Goal: Task Accomplishment & Management: Complete application form

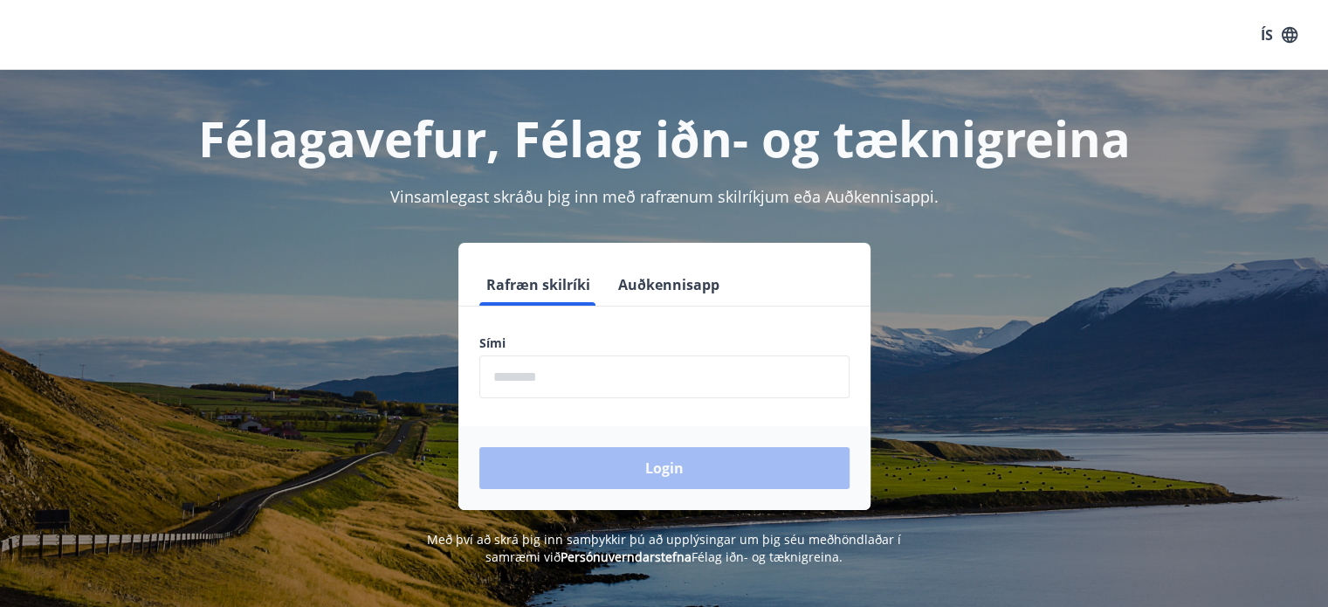
click at [697, 399] on form "Rafræn skilríki Auðkennisapp Sími ​ Login" at bounding box center [664, 387] width 412 height 246
click at [698, 388] on input "phone" at bounding box center [664, 376] width 370 height 43
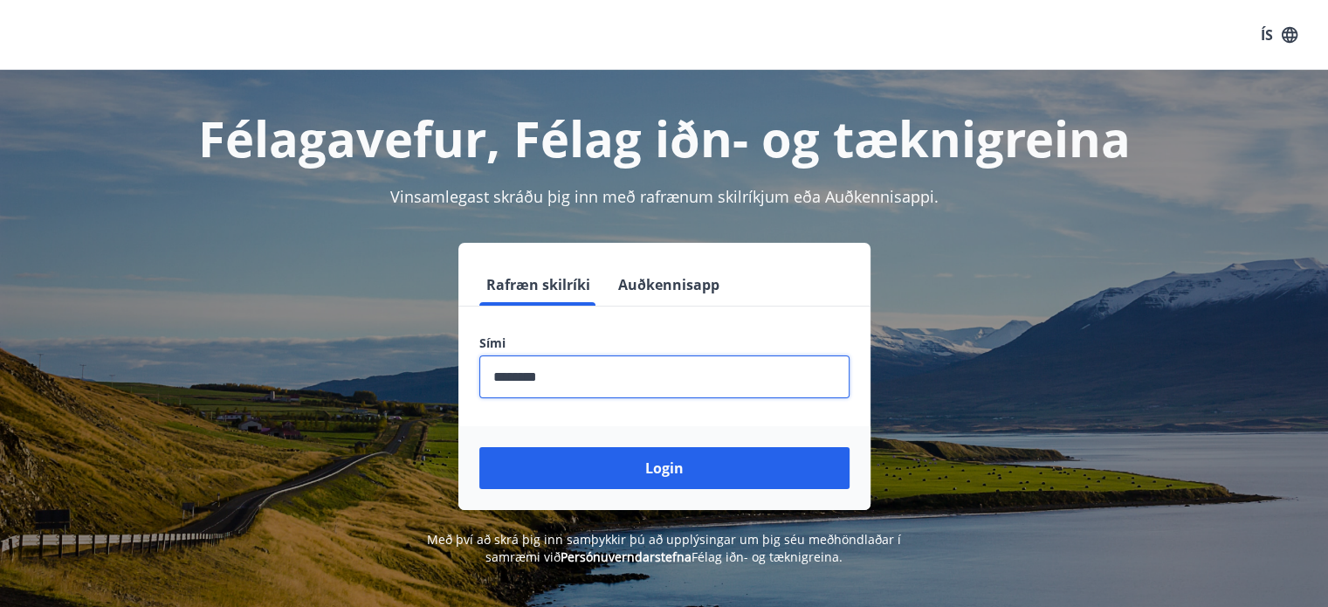
type input "********"
click at [479, 447] on button "Login" at bounding box center [664, 468] width 370 height 42
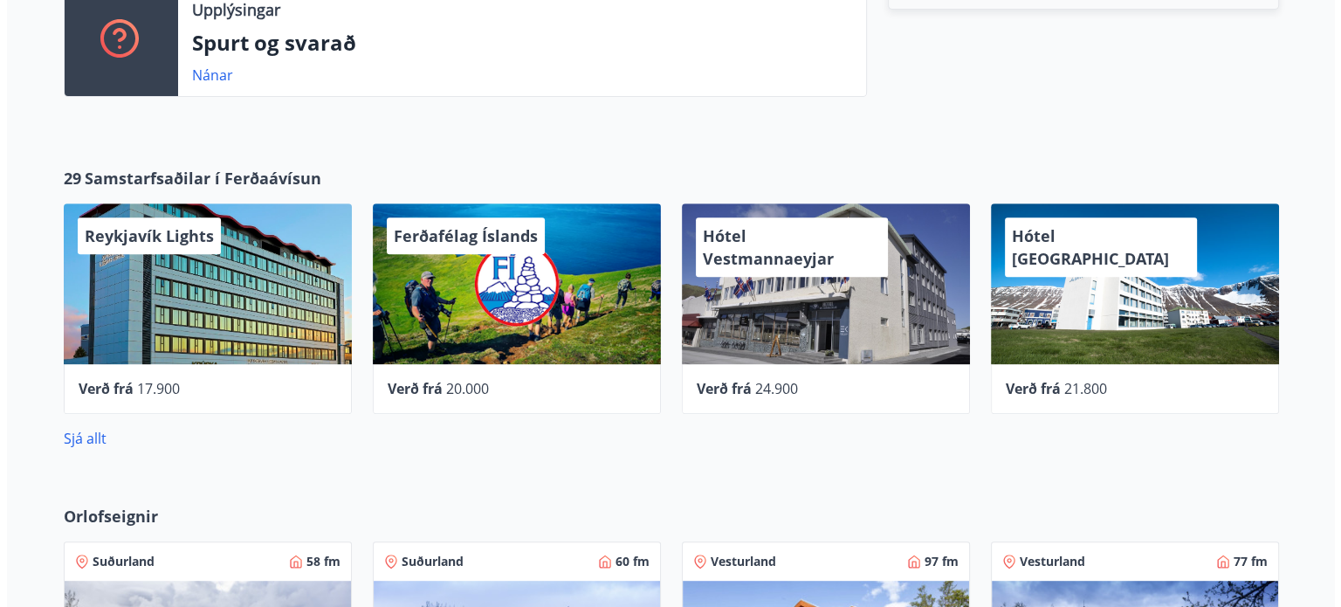
scroll to position [698, 0]
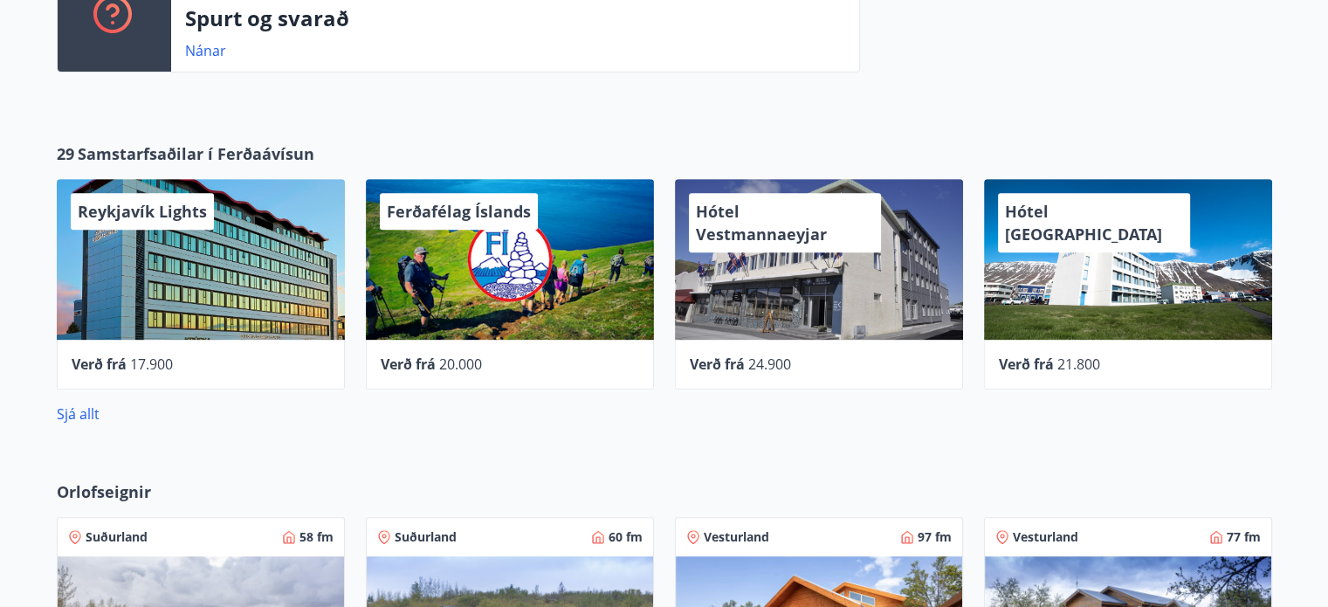
click at [484, 290] on div "Ferðafélag Íslands" at bounding box center [510, 259] width 288 height 161
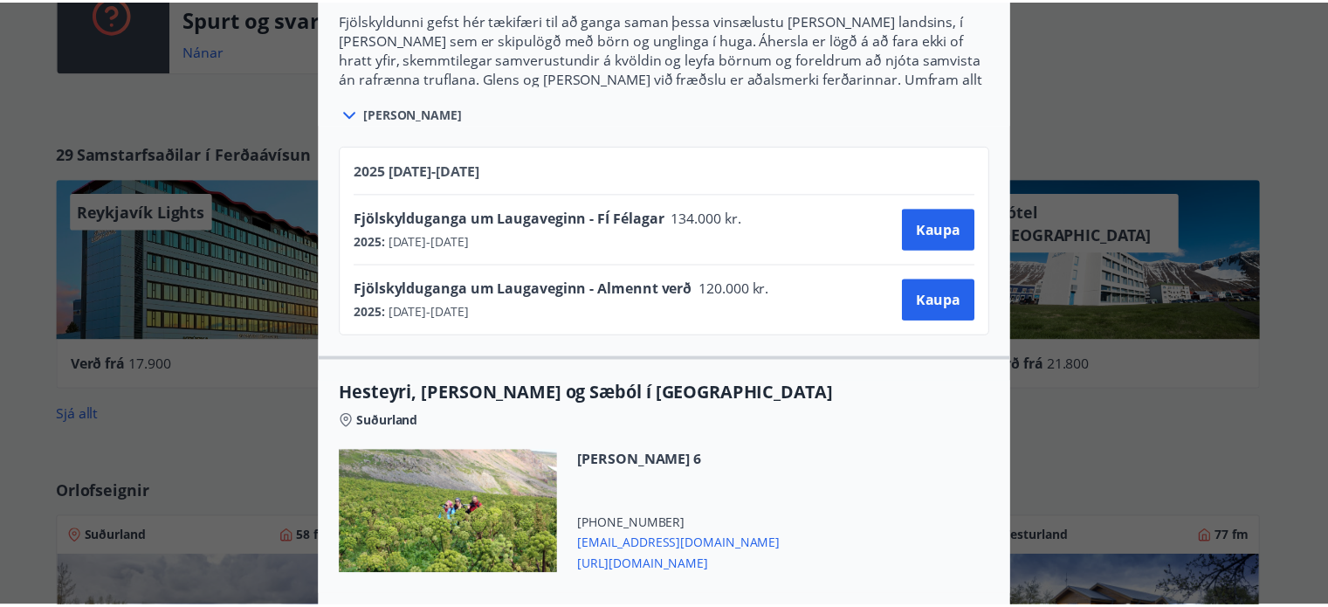
scroll to position [0, 0]
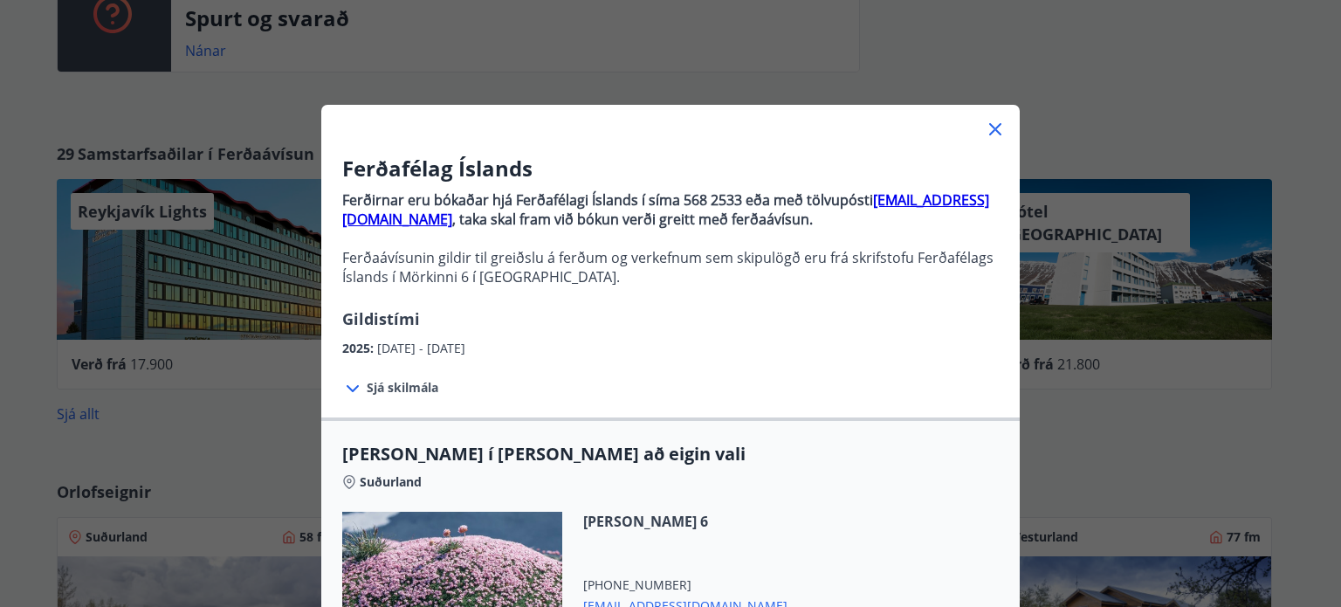
click at [0, 152] on div "Ferðafélag Íslands Ferðirnar eru bókaðar hjá Ferðafélagi Íslands í síma 568 253…" at bounding box center [670, 303] width 1341 height 607
click at [989, 129] on icon at bounding box center [995, 129] width 12 height 12
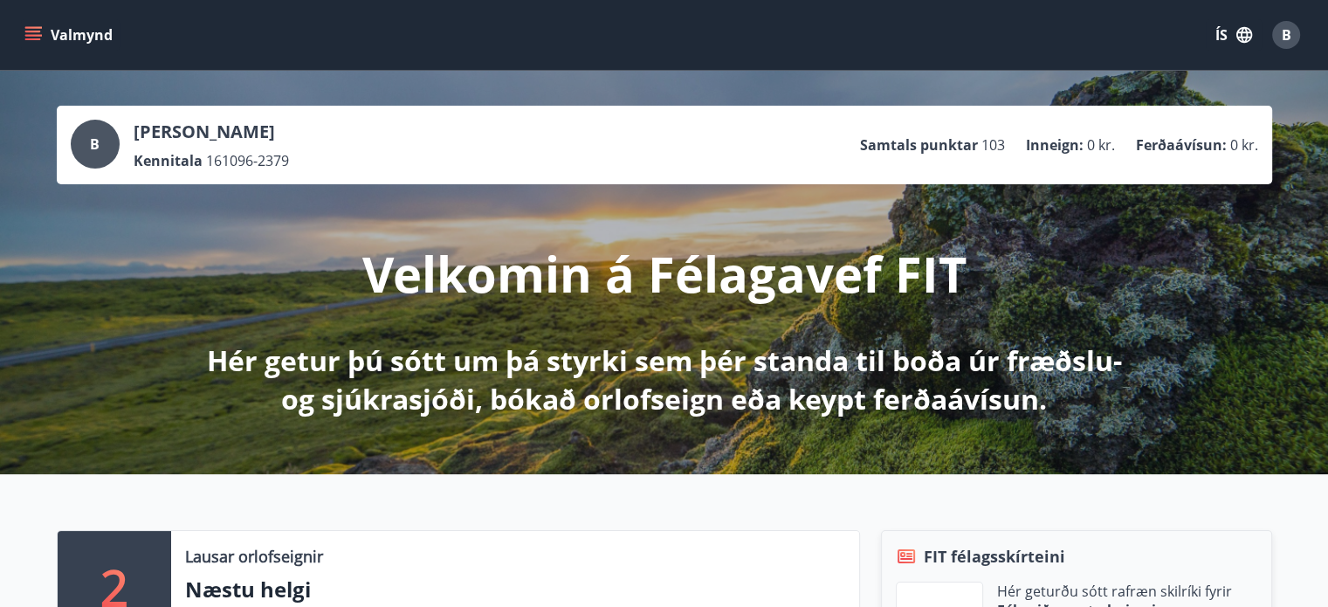
click at [41, 39] on icon "menu" at bounding box center [32, 34] width 17 height 17
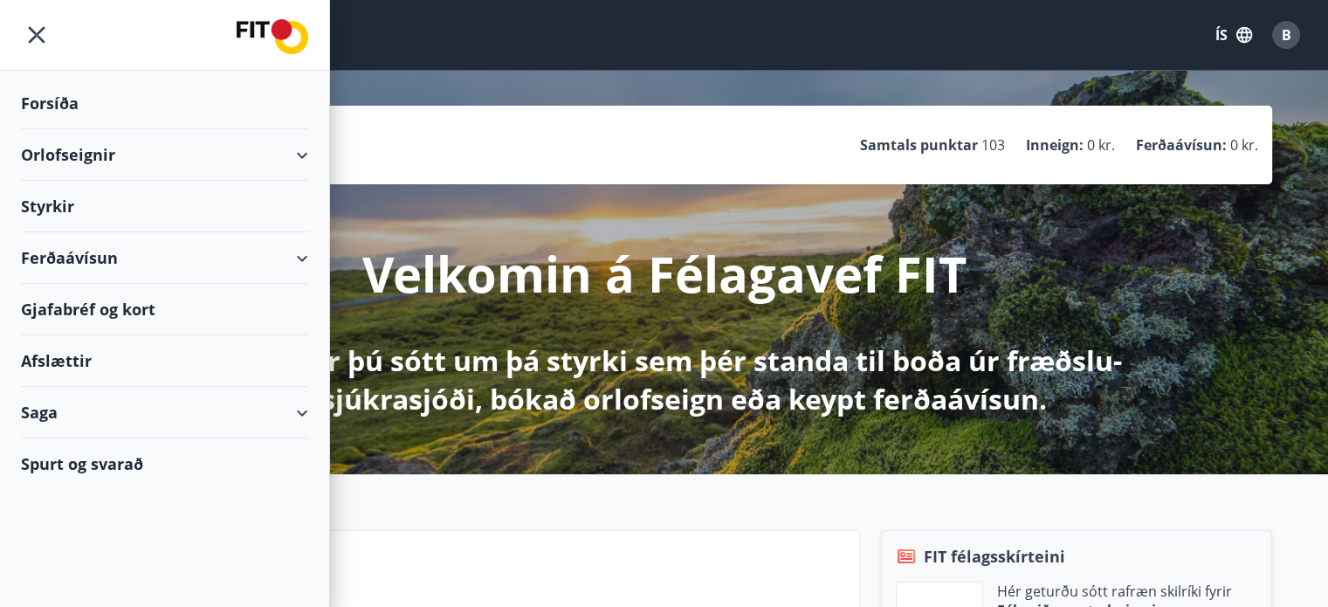
click at [60, 210] on div "Styrkir" at bounding box center [164, 207] width 287 height 52
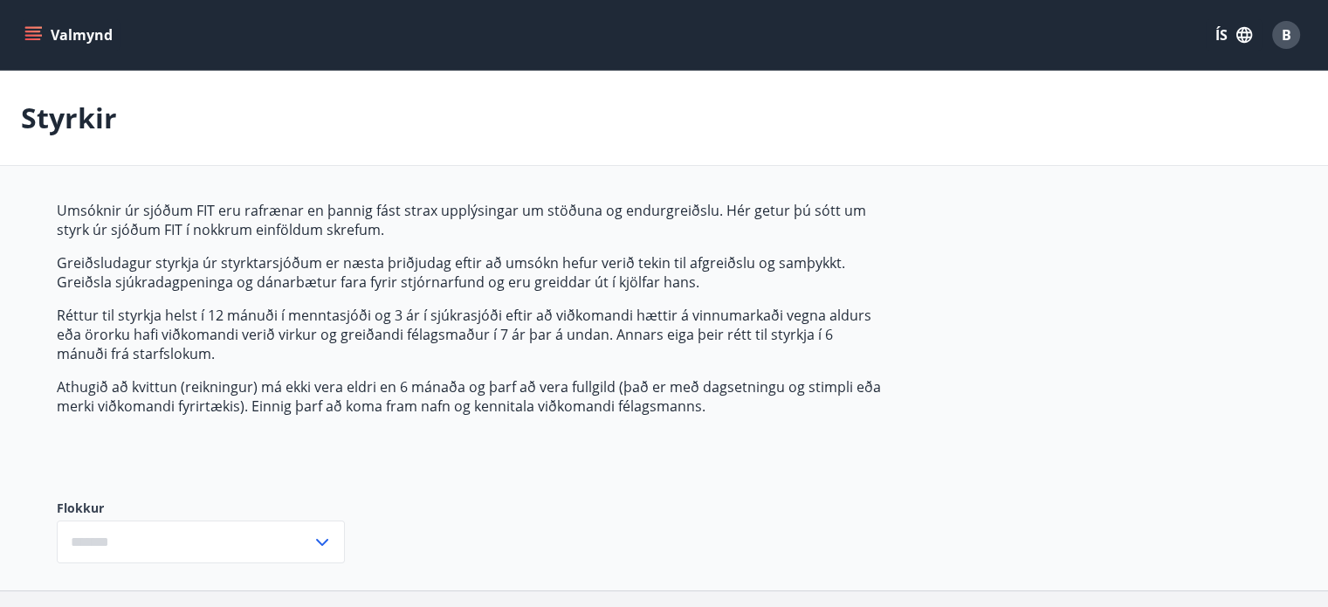
type input "***"
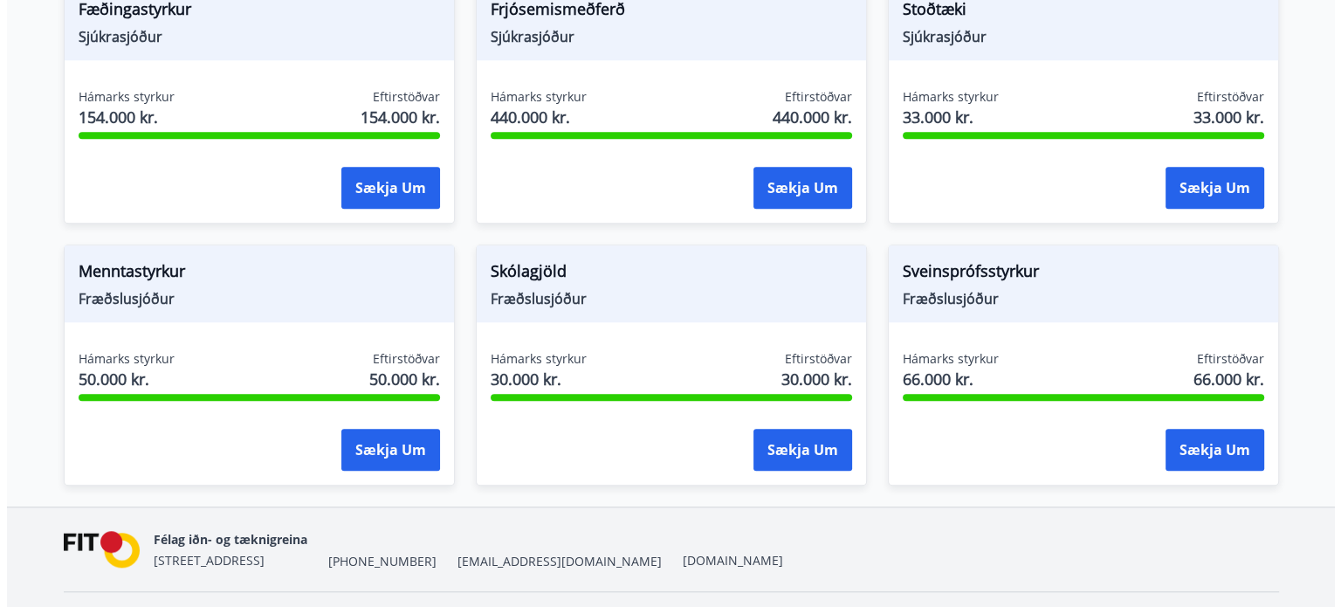
scroll to position [1397, 0]
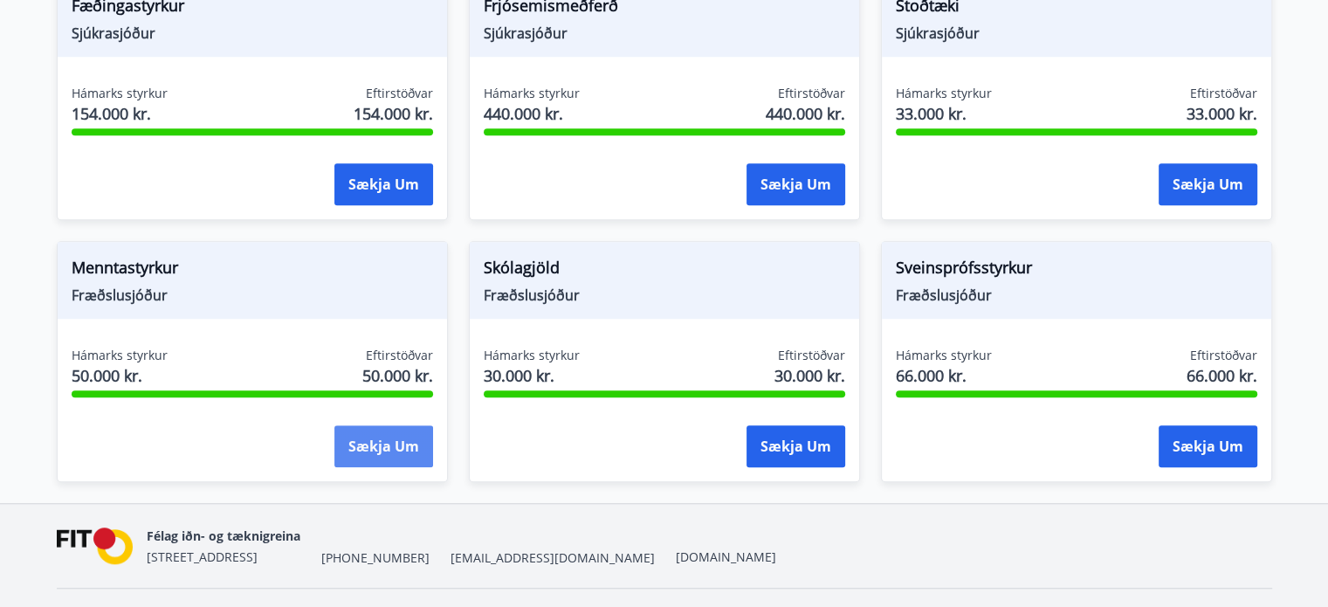
click at [362, 455] on button "Sækja um" at bounding box center [383, 446] width 99 height 42
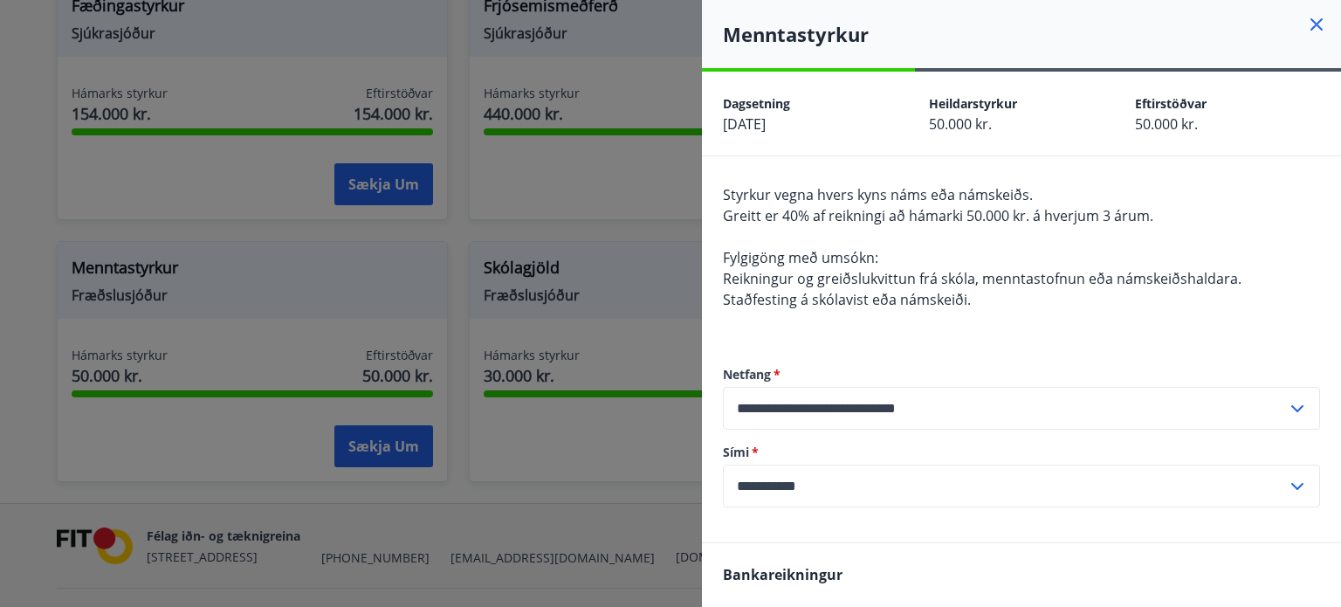
click at [1306, 31] on icon at bounding box center [1316, 24] width 21 height 21
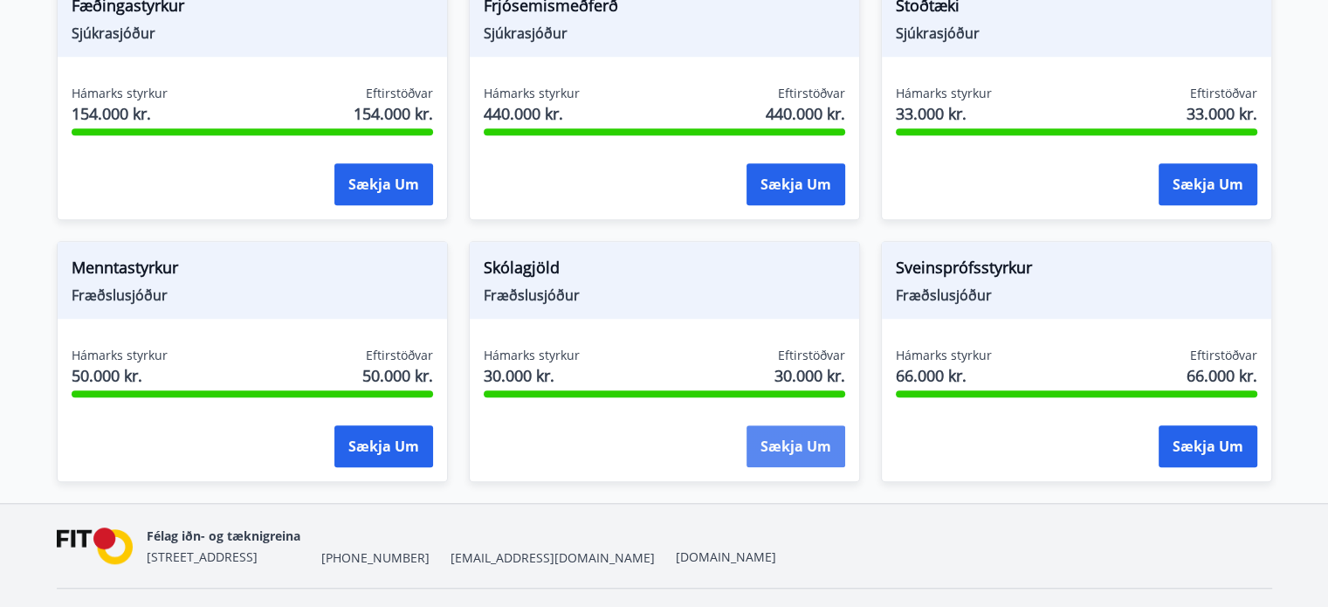
click at [791, 435] on button "Sækja um" at bounding box center [795, 446] width 99 height 42
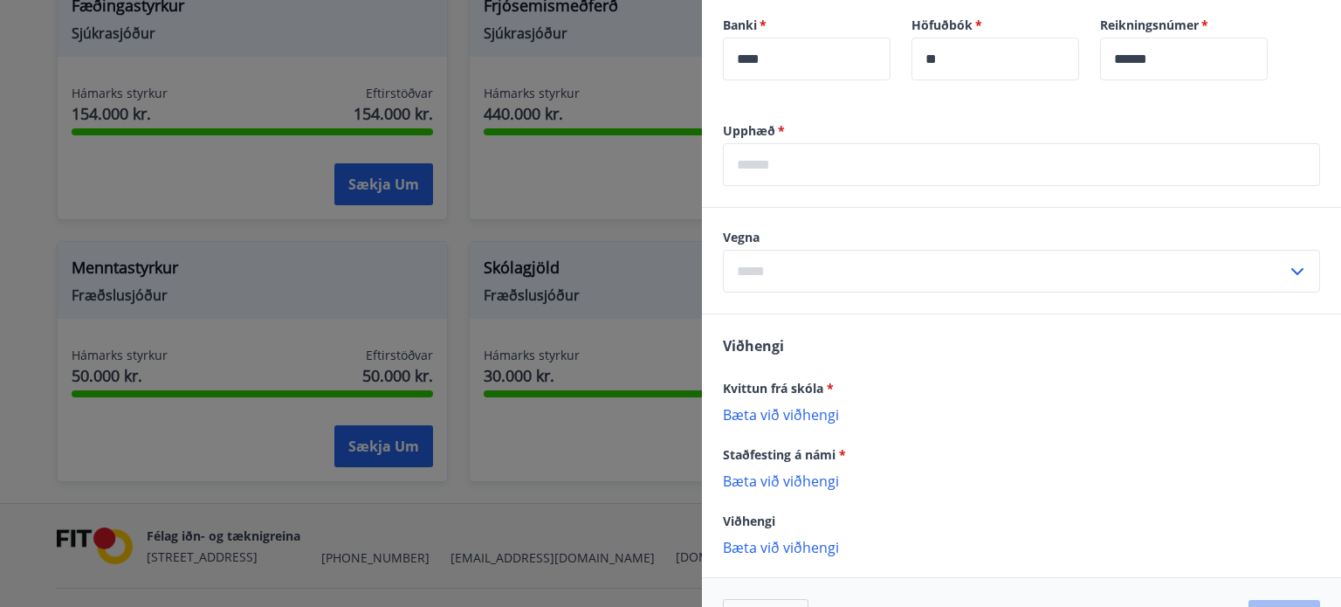
scroll to position [611, 0]
click at [831, 277] on input "text" at bounding box center [1005, 270] width 564 height 43
click at [788, 315] on li "Fyrri önn" at bounding box center [1021, 307] width 595 height 31
type input "*********"
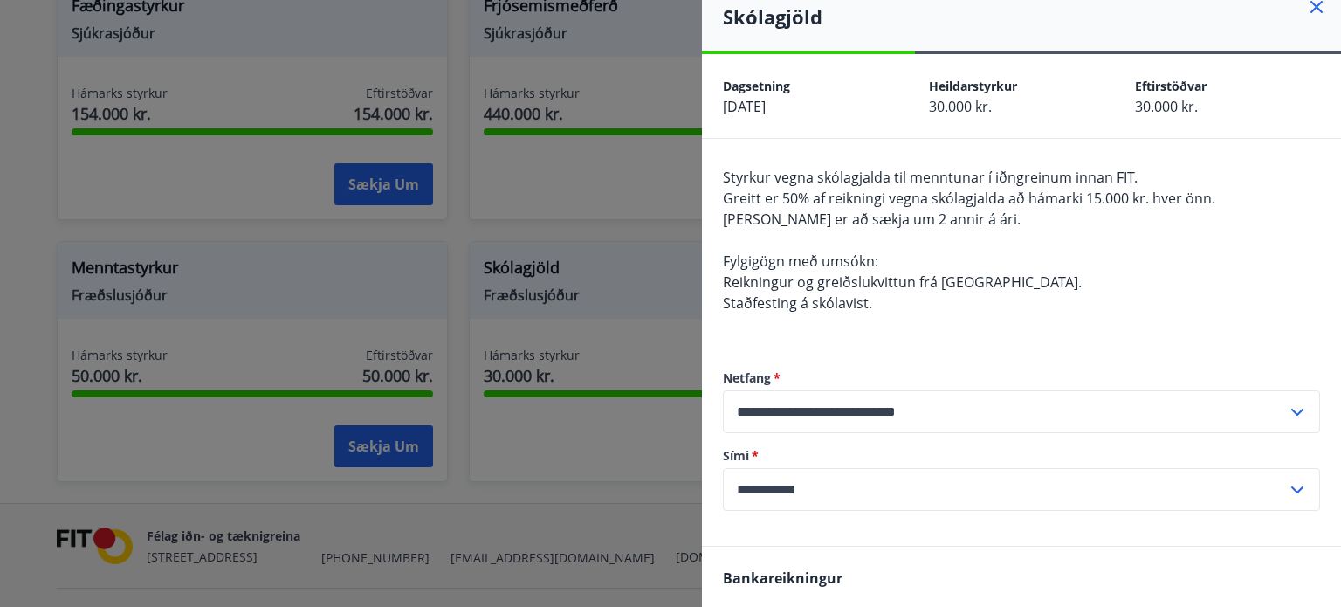
scroll to position [0, 0]
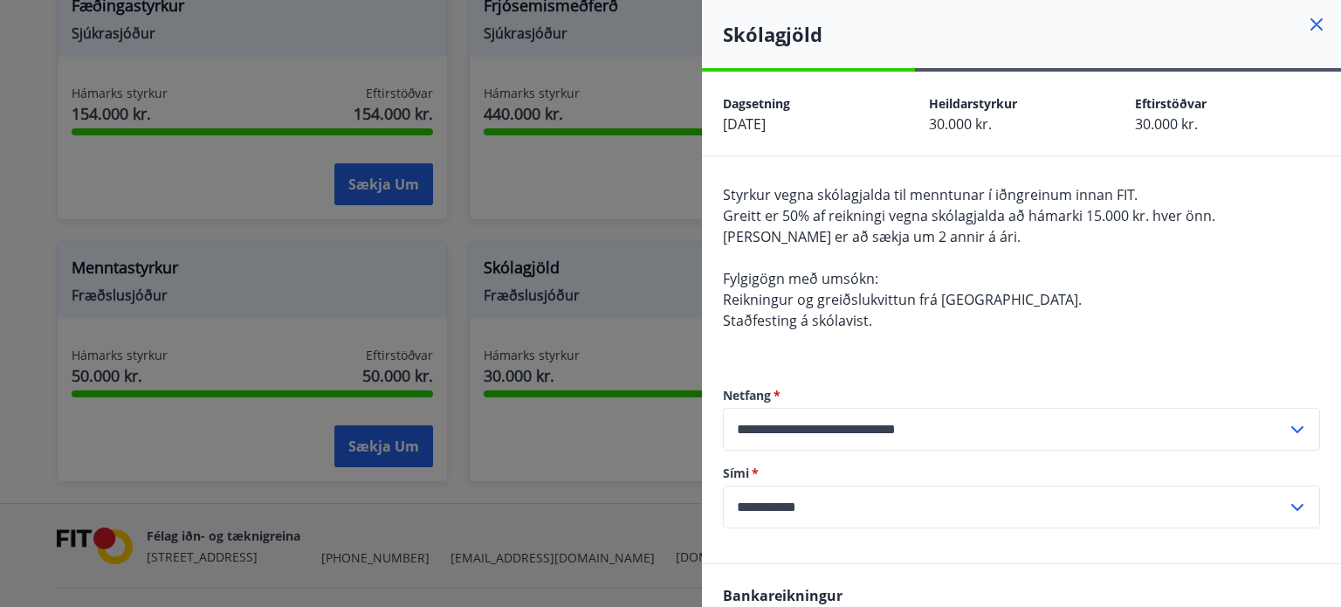
click at [1310, 22] on icon at bounding box center [1316, 24] width 12 height 12
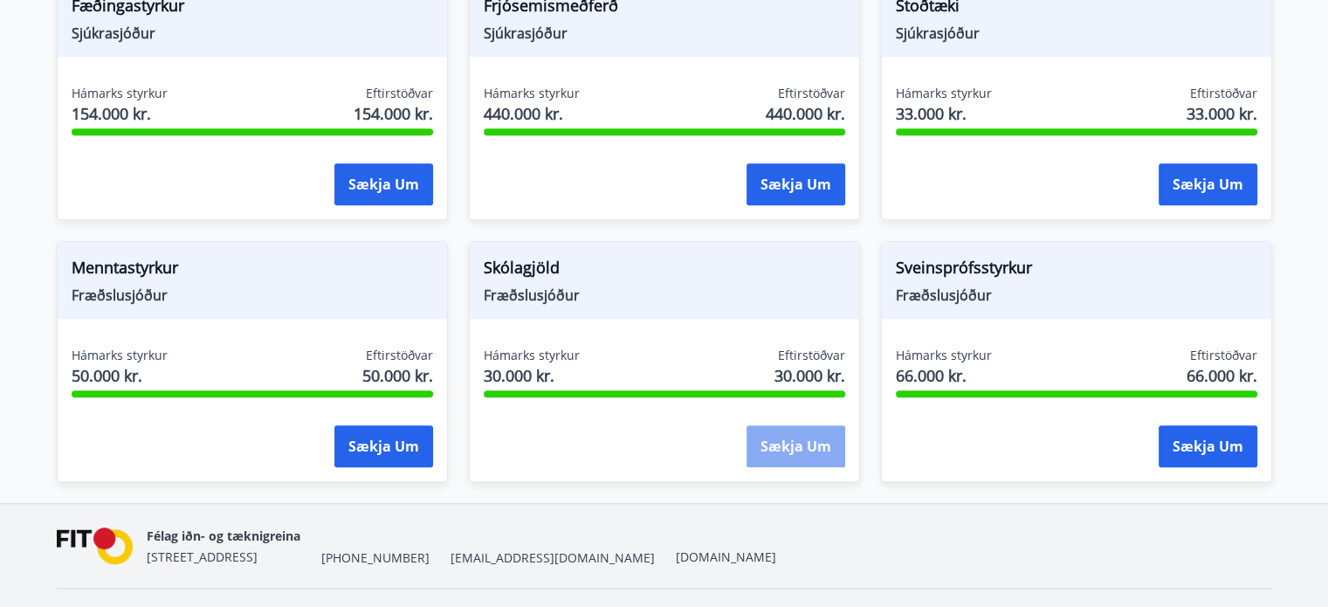
click at [768, 434] on button "Sækja um" at bounding box center [795, 446] width 99 height 42
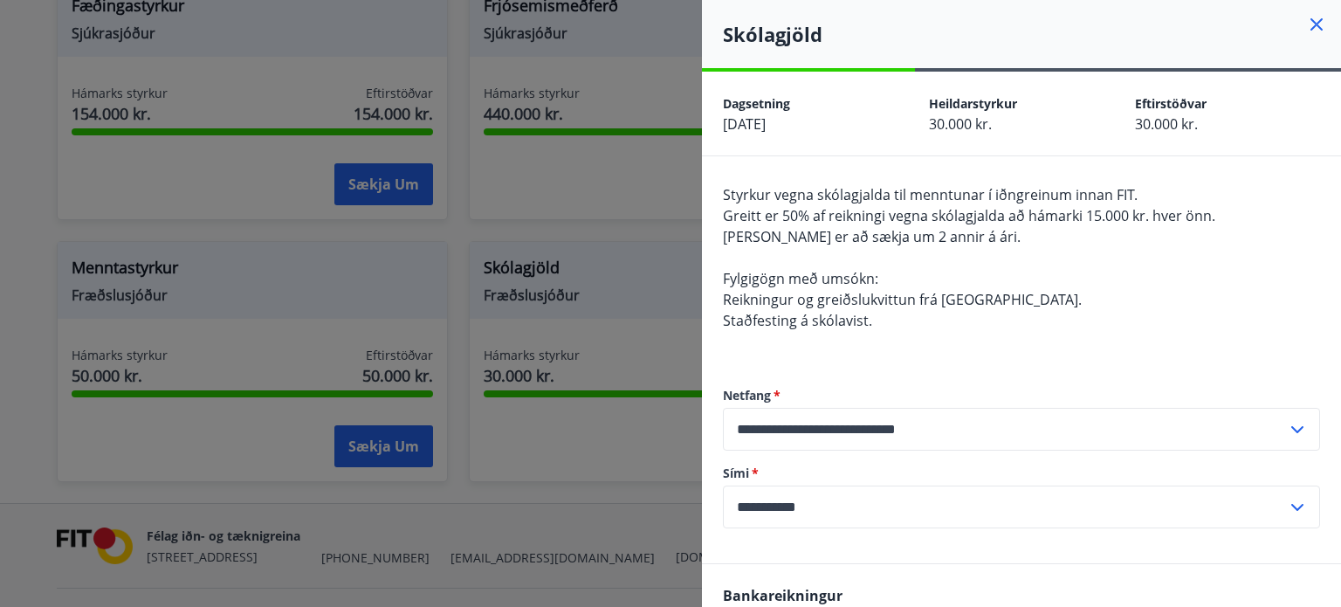
click at [1308, 21] on icon at bounding box center [1316, 24] width 21 height 21
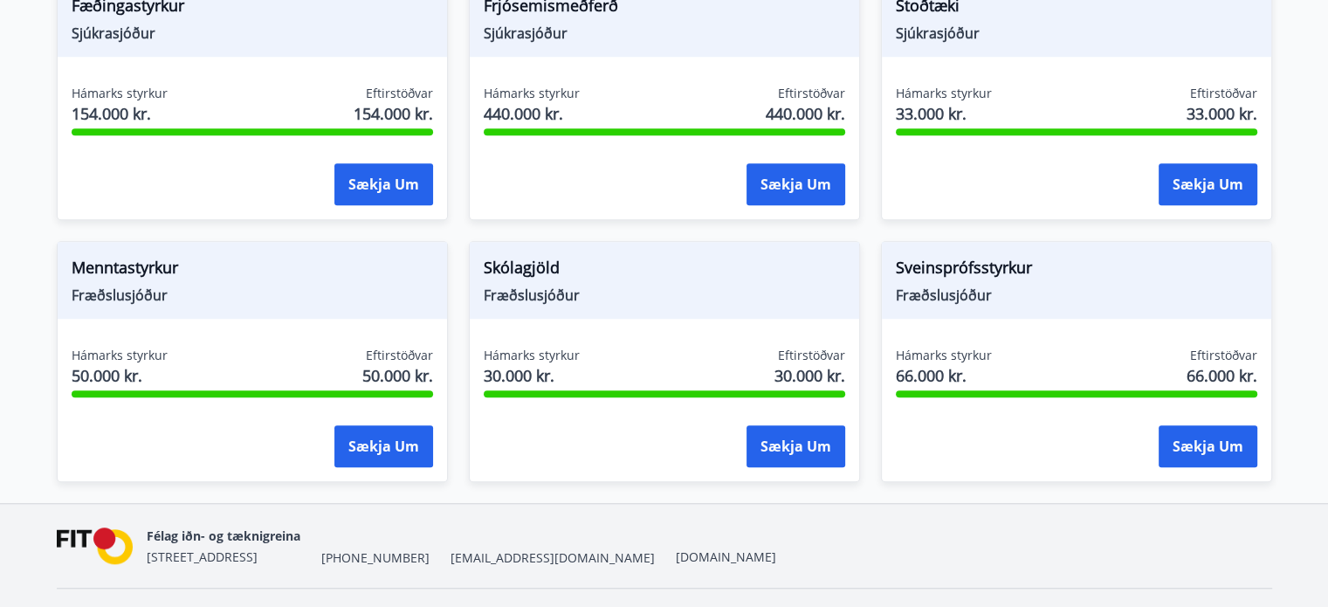
click at [311, 315] on div "Menntastyrkur Fræðslusjóður" at bounding box center [252, 280] width 389 height 77
click at [404, 431] on button "Sækja um" at bounding box center [383, 446] width 99 height 42
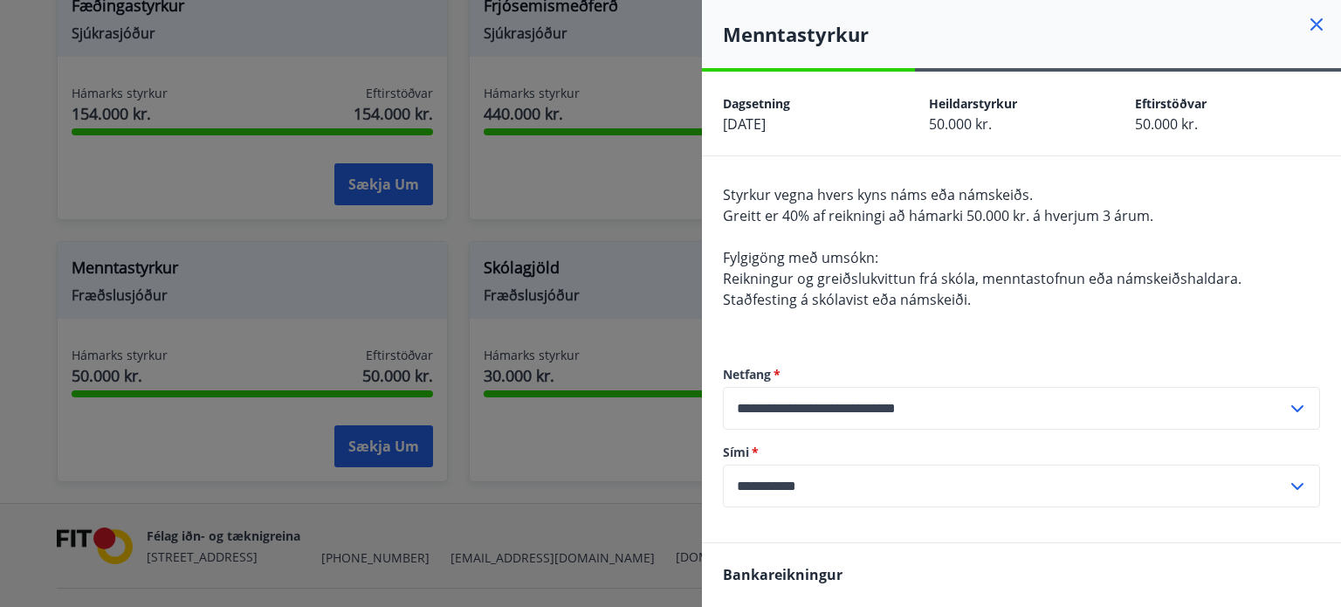
click at [1309, 24] on icon at bounding box center [1316, 24] width 21 height 21
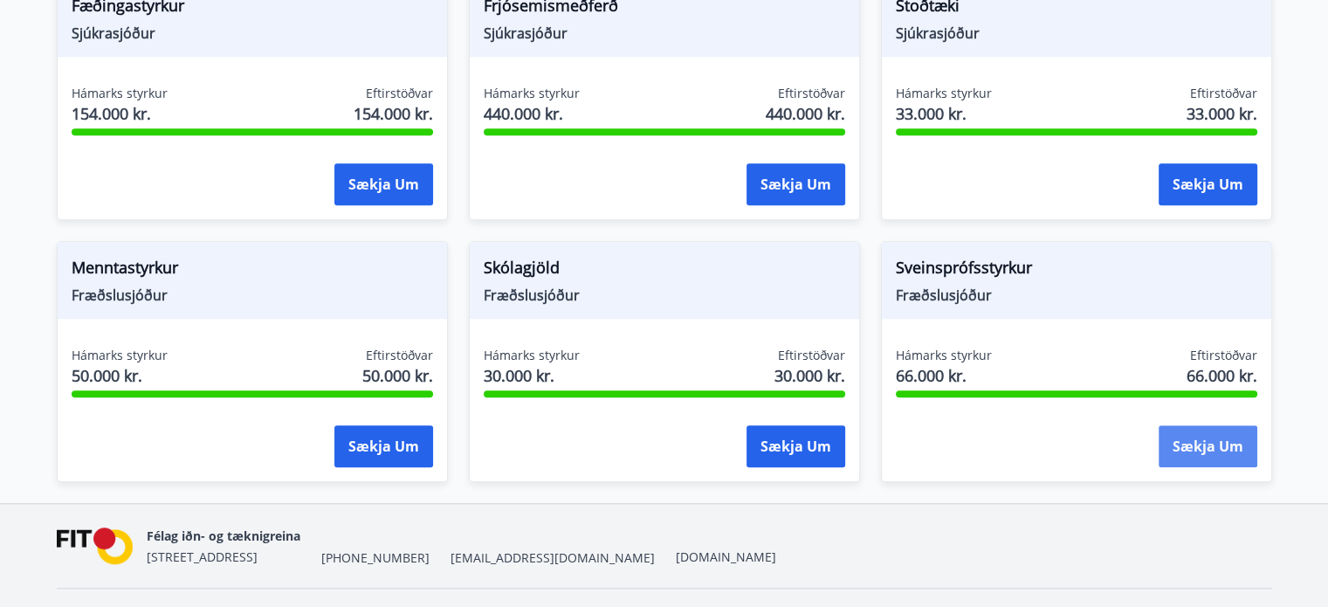
click at [1213, 429] on button "Sækja um" at bounding box center [1207, 446] width 99 height 42
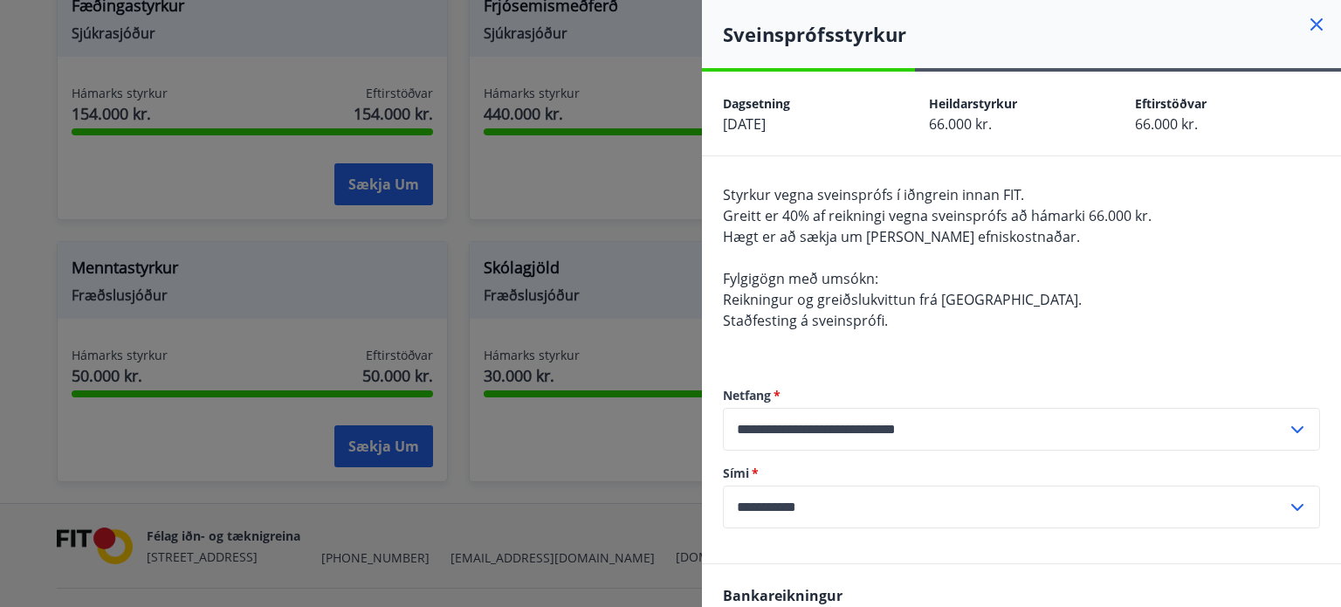
click at [1306, 16] on icon at bounding box center [1316, 24] width 21 height 21
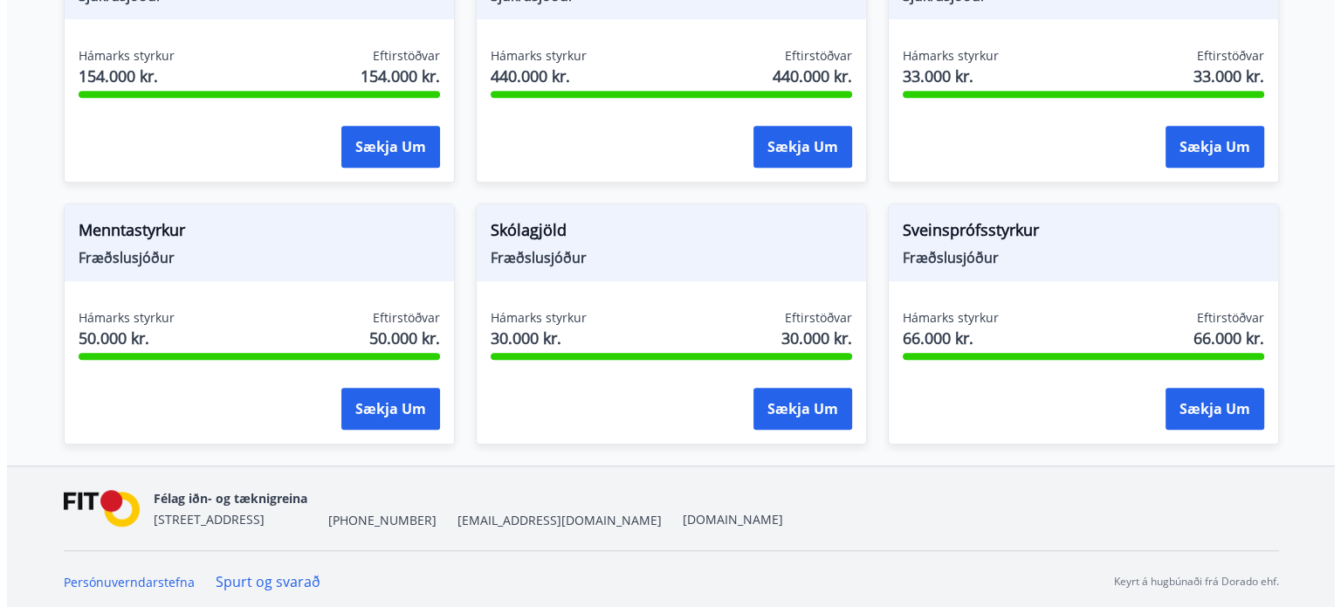
scroll to position [1437, 0]
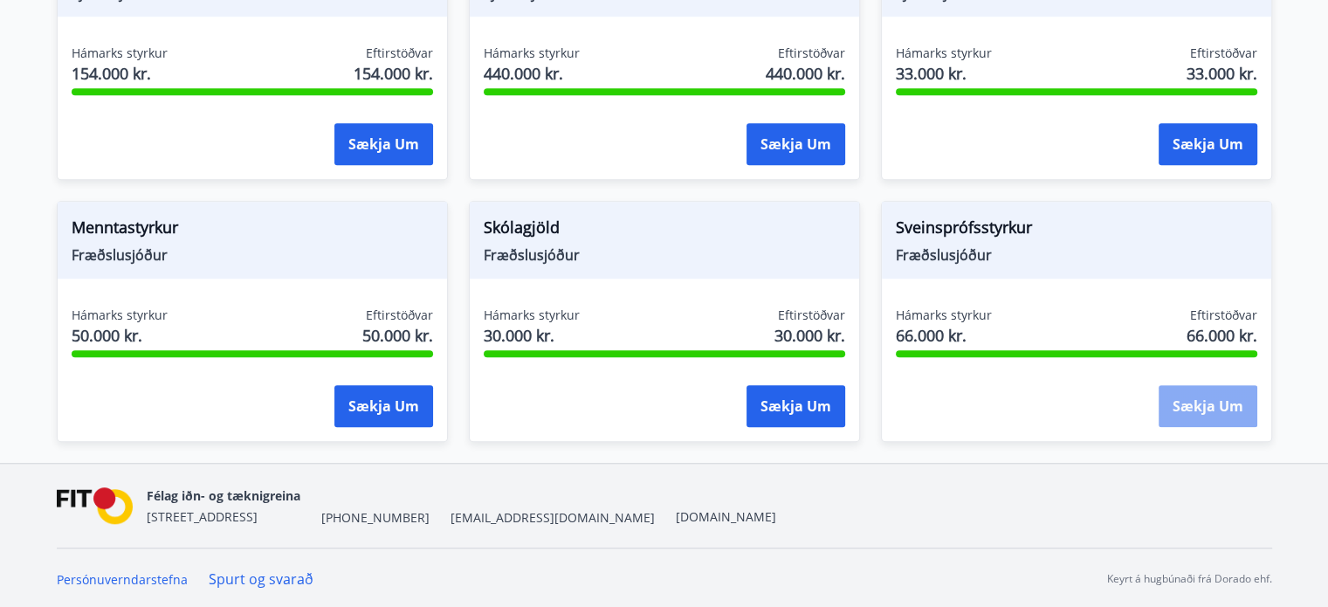
click at [1185, 389] on button "Sækja um" at bounding box center [1207, 406] width 99 height 42
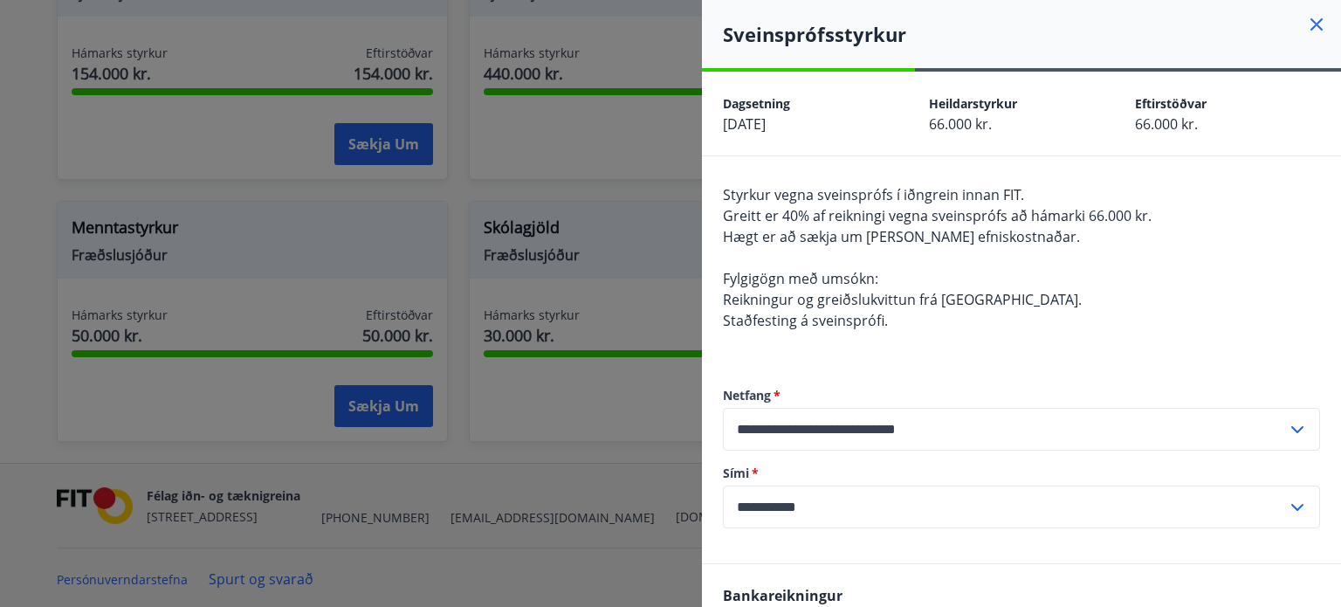
click at [1315, 24] on icon at bounding box center [1316, 25] width 3 height 3
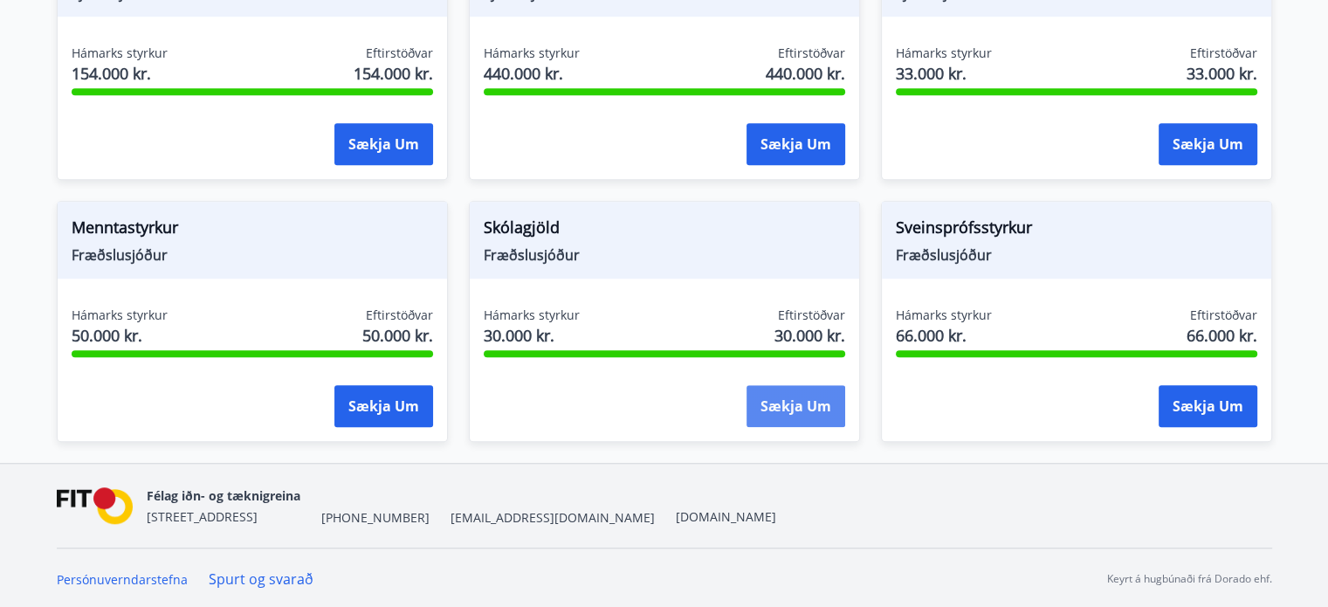
click at [766, 410] on button "Sækja um" at bounding box center [795, 406] width 99 height 42
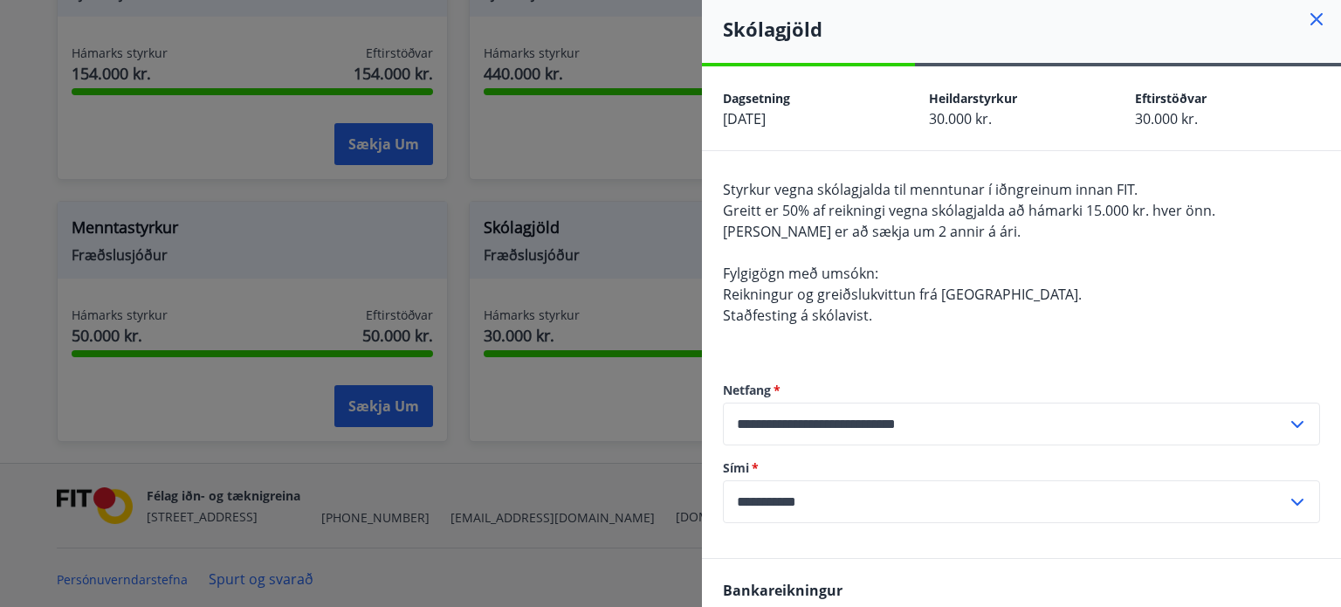
scroll to position [0, 0]
